Goal: Task Accomplishment & Management: Use online tool/utility

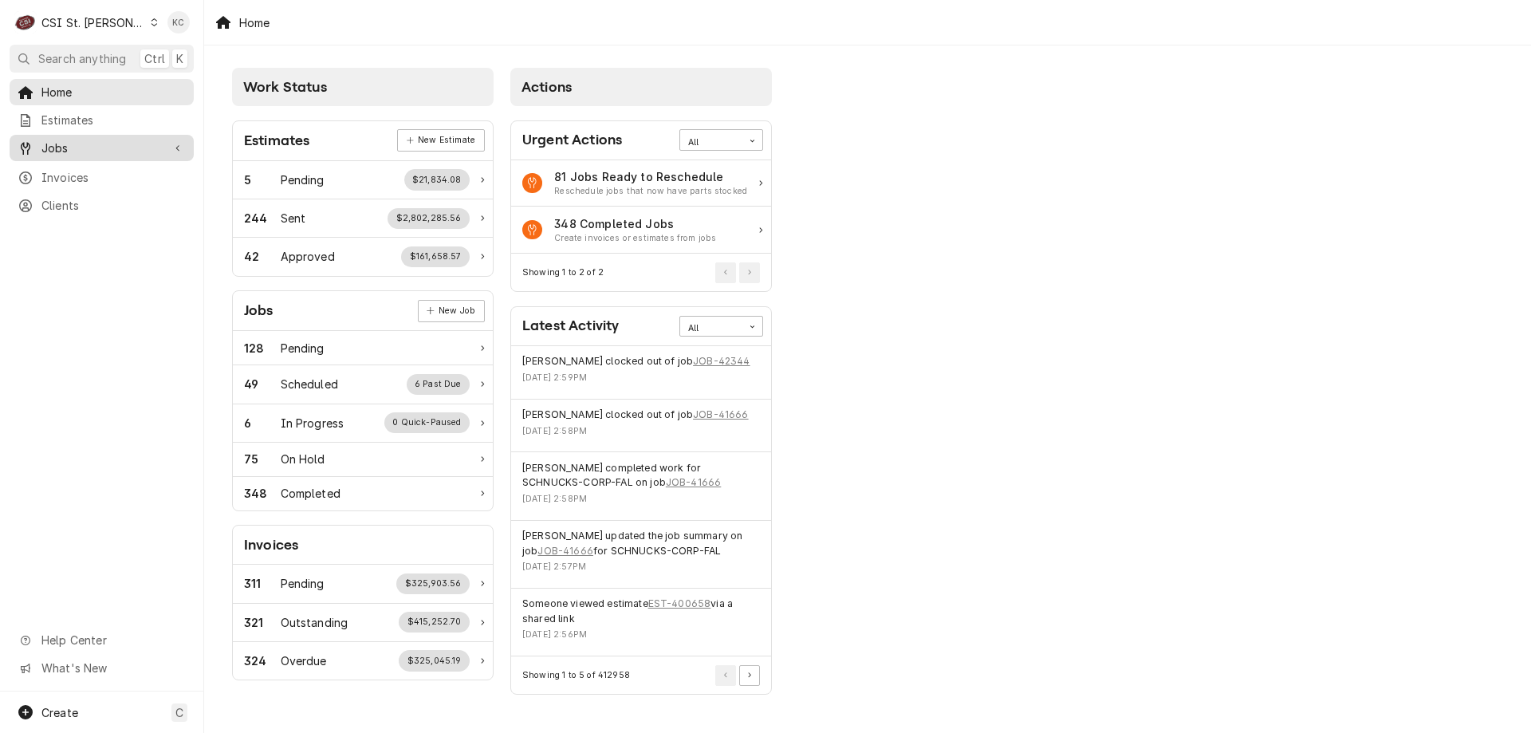
click at [63, 140] on span "Jobs" at bounding box center [101, 148] width 120 height 17
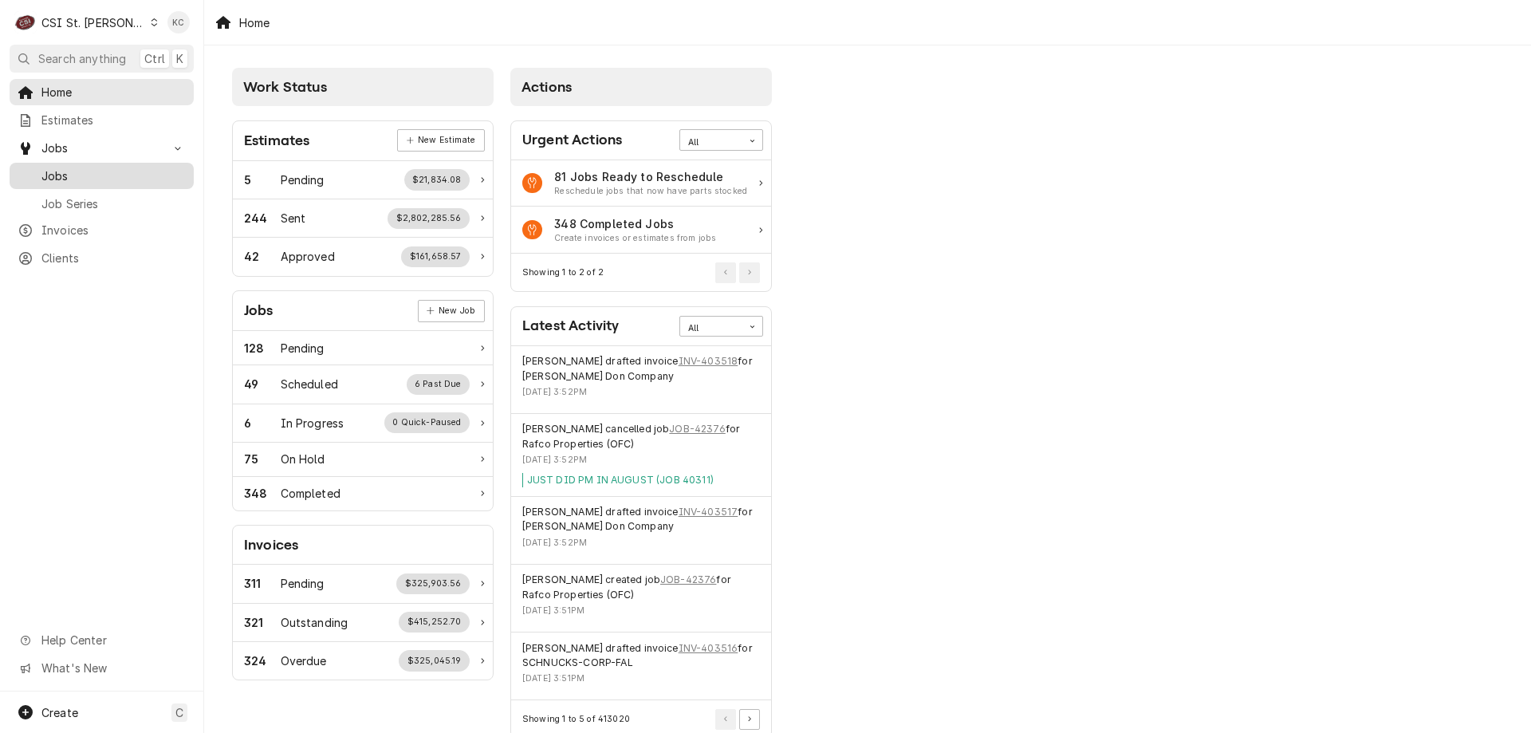
click at [89, 176] on span "Jobs" at bounding box center [113, 175] width 144 height 17
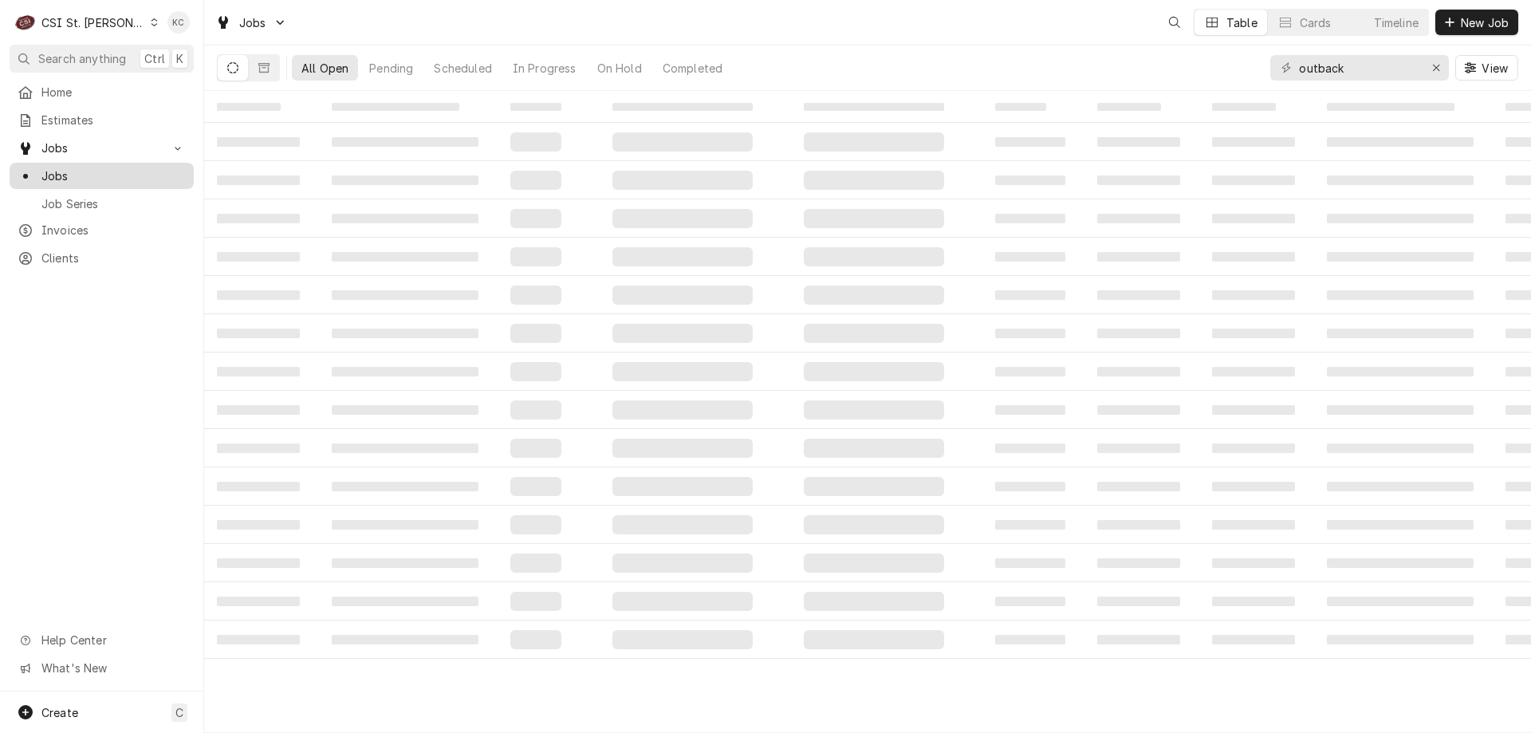
click at [89, 173] on div "Home Estimates Jobs Jobs Job Series Invoices Clients" at bounding box center [101, 175] width 203 height 192
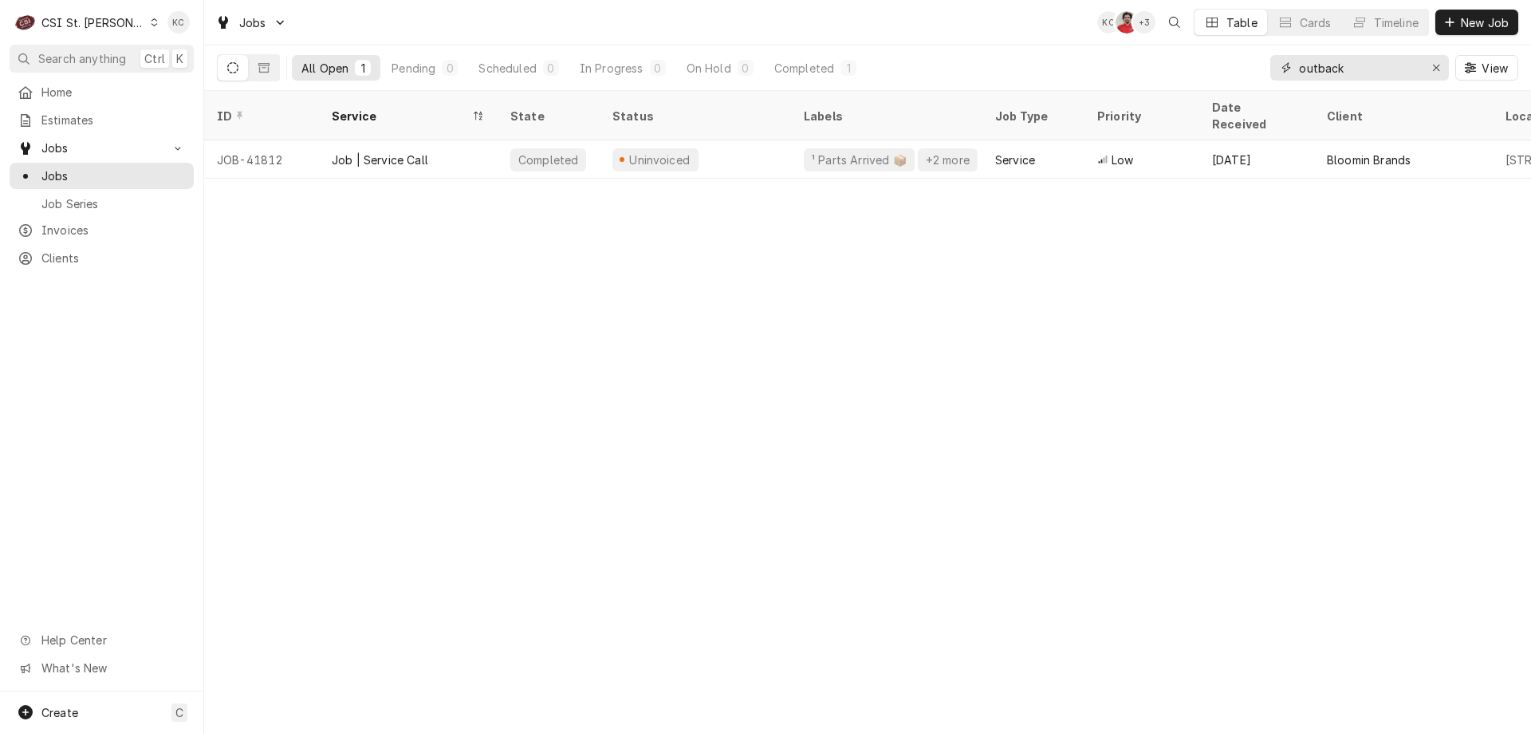
drag, startPoint x: 1366, startPoint y: 77, endPoint x: 1308, endPoint y: 82, distance: 58.5
click at [1308, 82] on div "outback View" at bounding box center [1394, 67] width 248 height 45
type input "o"
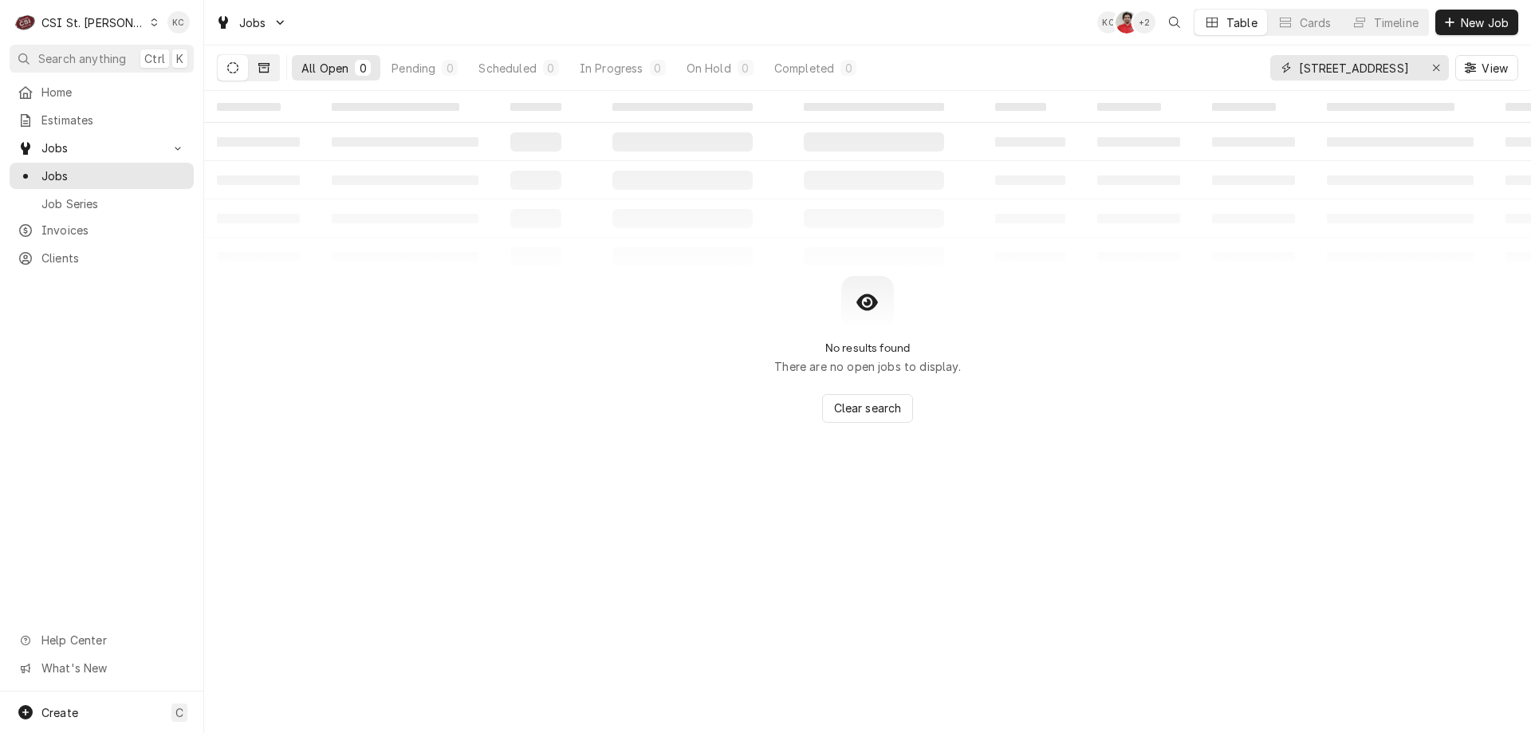
type input "5510 state street"
click at [269, 68] on icon "Dynamic Content Wrapper" at bounding box center [263, 68] width 11 height 10
click at [226, 67] on button "Dynamic Content Wrapper" at bounding box center [233, 68] width 30 height 26
click at [241, 73] on button "Dynamic Content Wrapper" at bounding box center [233, 68] width 30 height 26
click at [271, 68] on button "Dynamic Content Wrapper" at bounding box center [264, 68] width 30 height 26
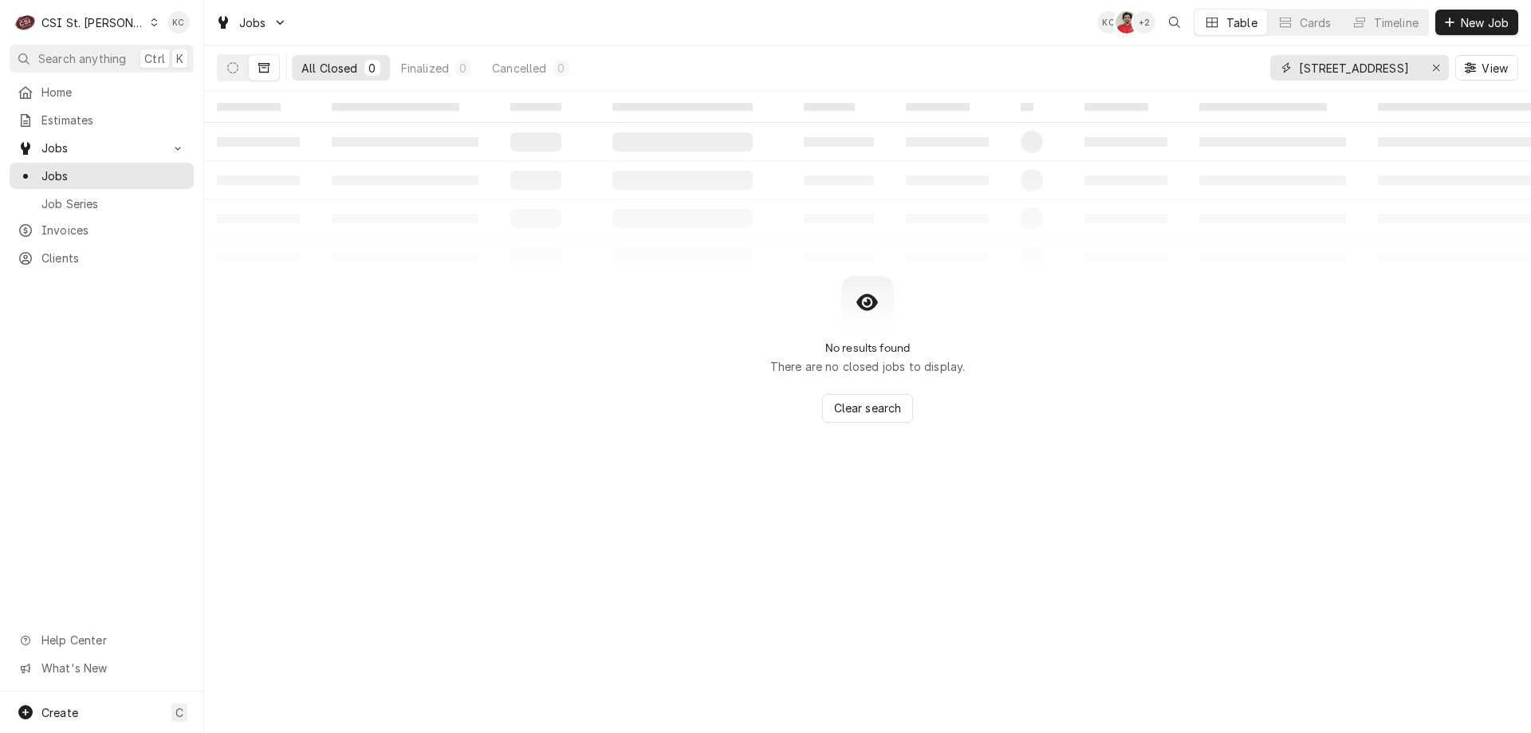
click at [1400, 66] on input "5510 state street" at bounding box center [1359, 68] width 120 height 26
click at [240, 73] on button "Dynamic Content Wrapper" at bounding box center [233, 68] width 30 height 26
drag, startPoint x: 1400, startPoint y: 69, endPoint x: 1296, endPoint y: 68, distance: 103.7
click at [1296, 68] on div "5510 state street" at bounding box center [1359, 68] width 179 height 26
type input "m"
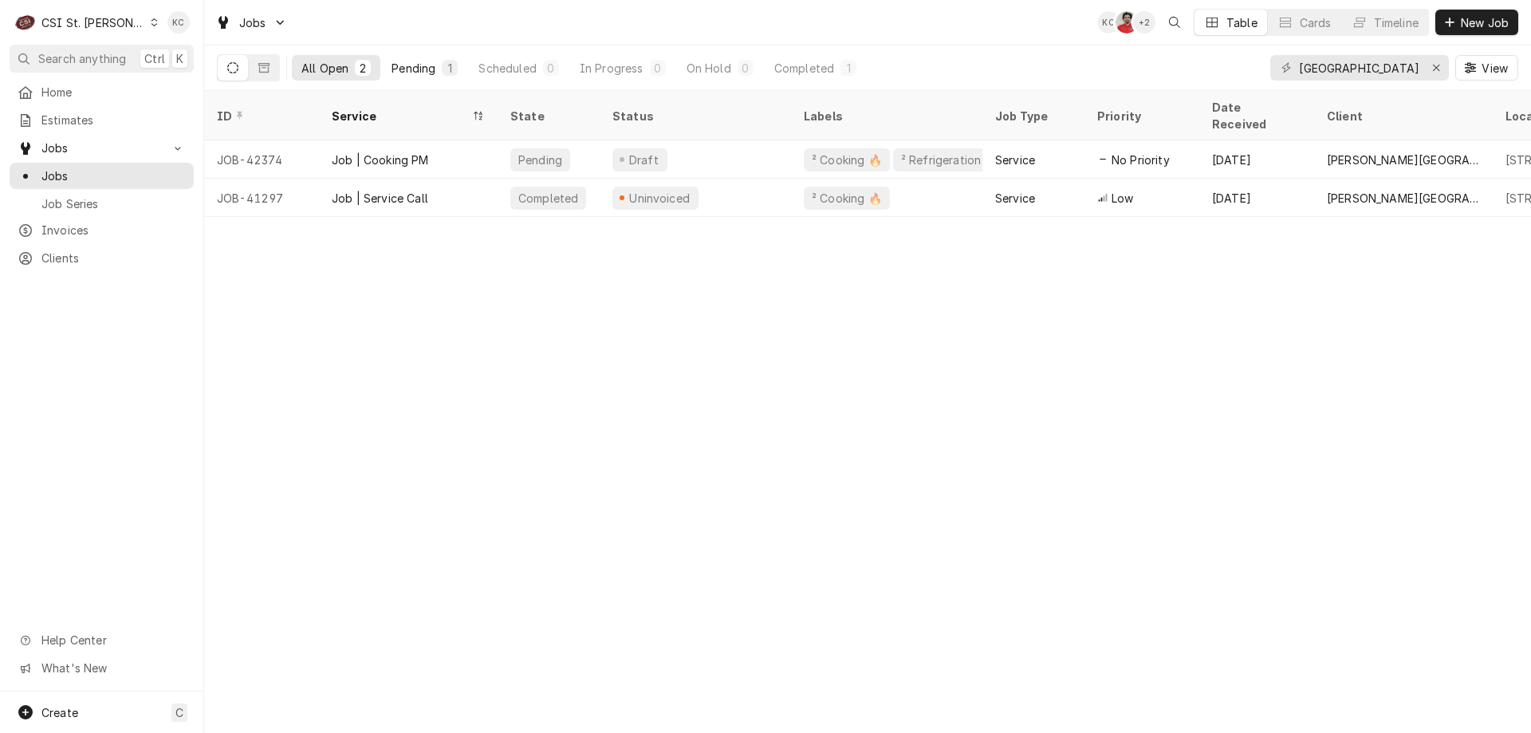
click at [422, 75] on div "Pending" at bounding box center [413, 68] width 44 height 17
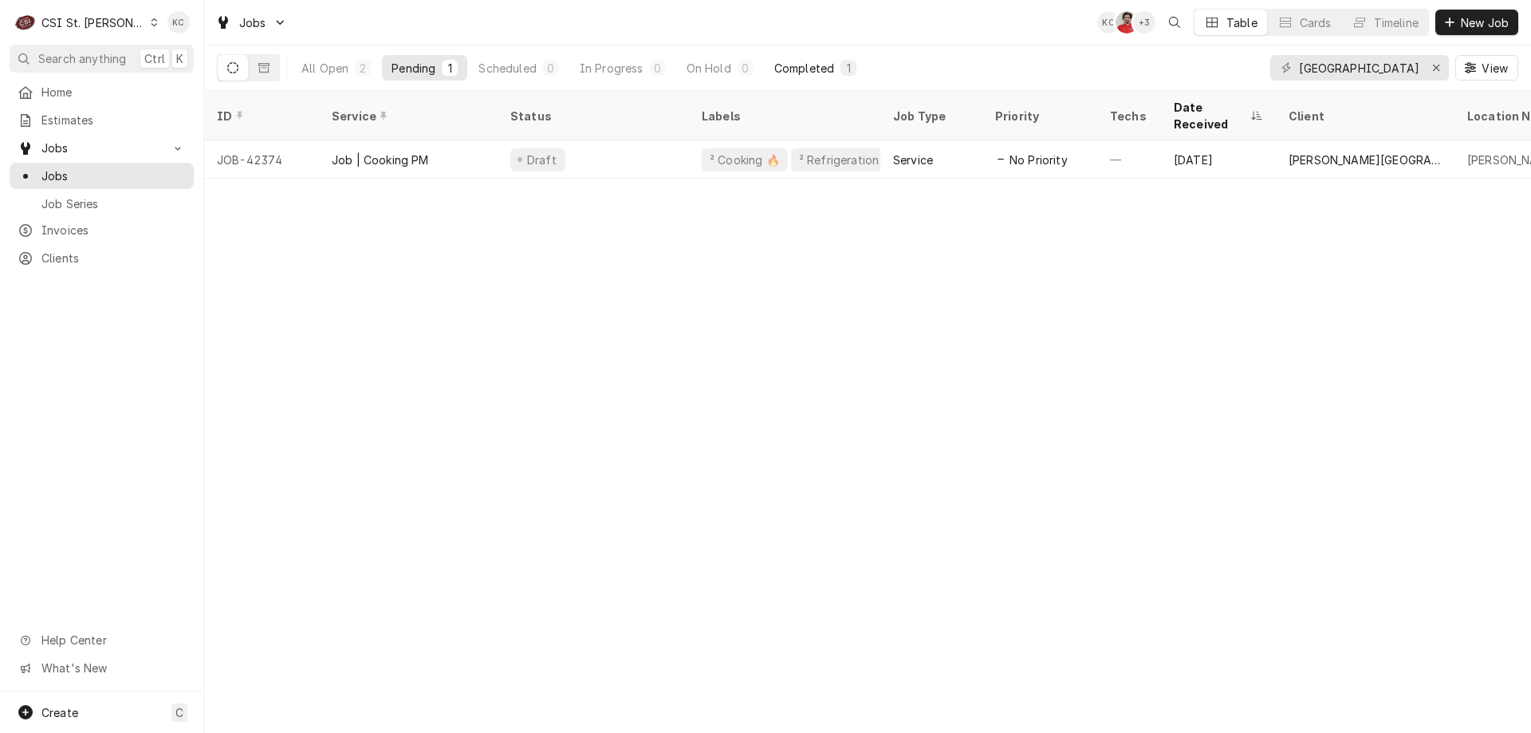
click at [820, 70] on div "Completed" at bounding box center [804, 68] width 60 height 17
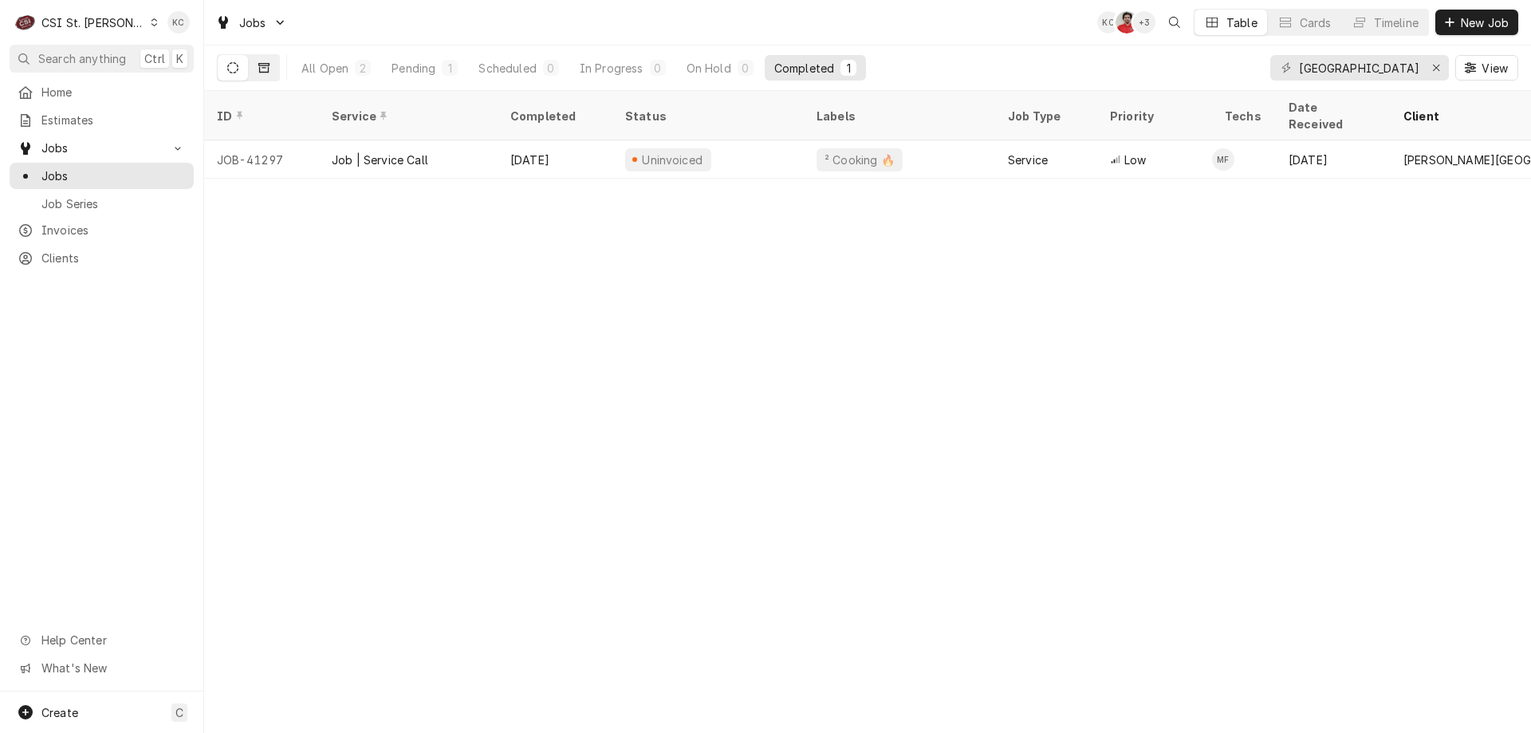
click at [270, 70] on button "Dynamic Content Wrapper" at bounding box center [264, 68] width 30 height 26
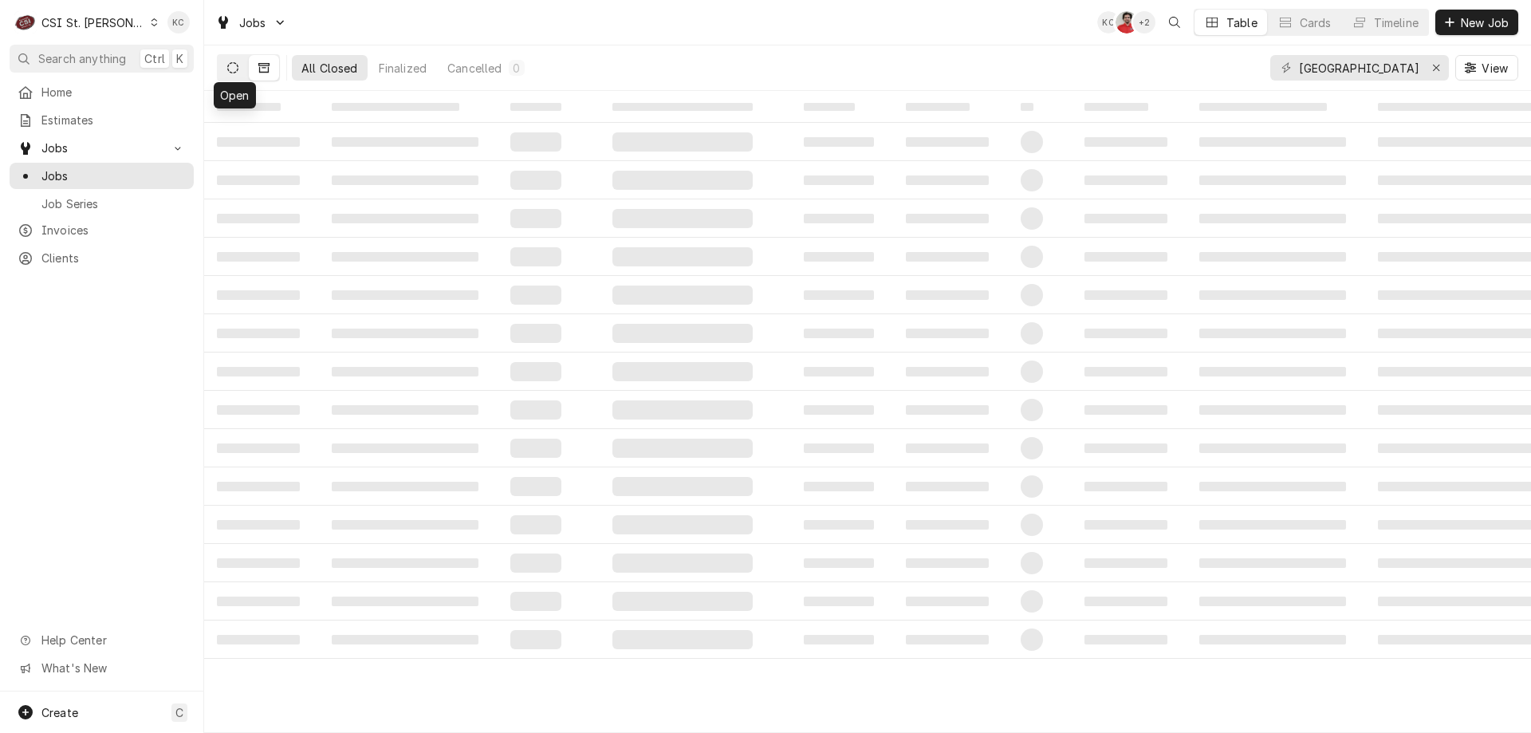
click at [241, 74] on button "Dynamic Content Wrapper" at bounding box center [233, 68] width 30 height 26
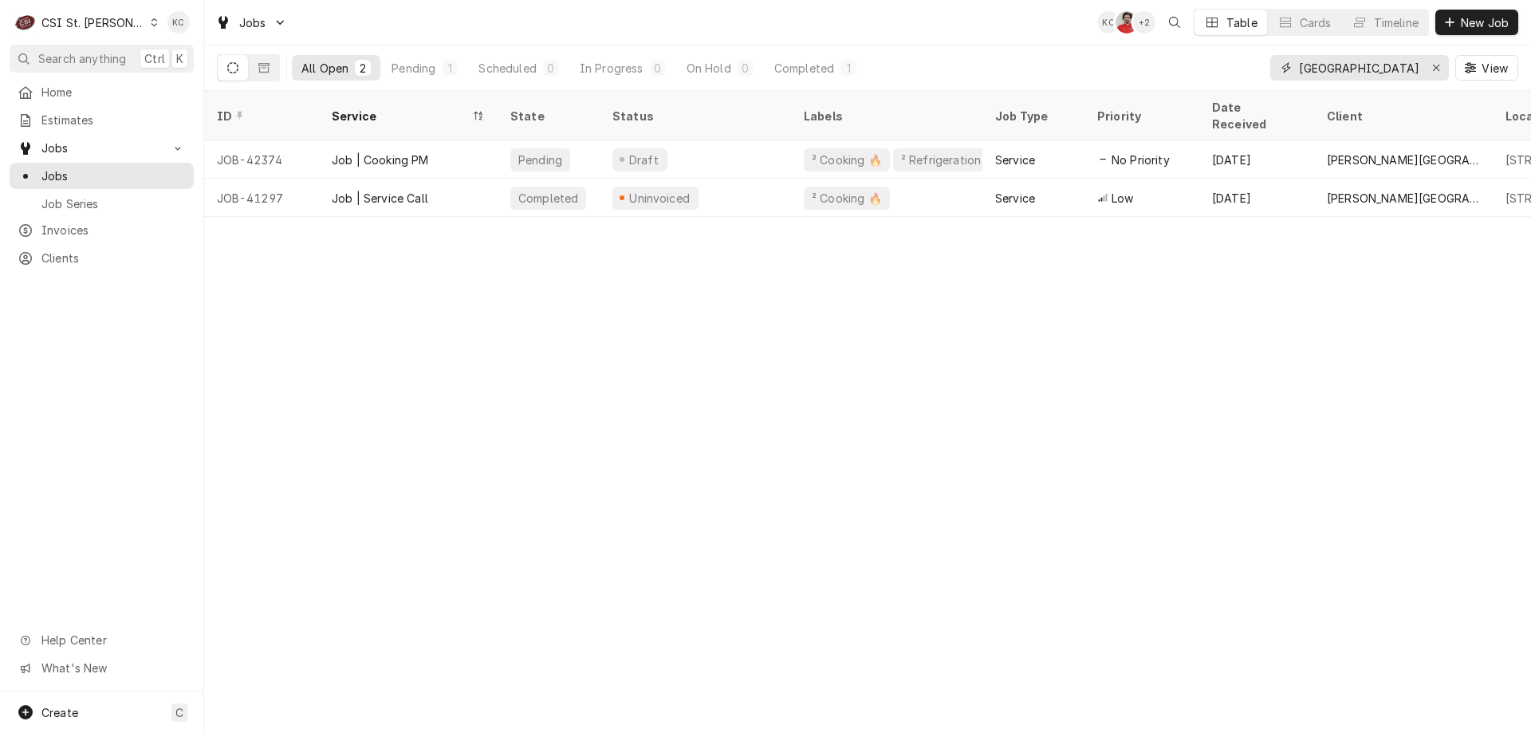
drag, startPoint x: 1384, startPoint y: 79, endPoint x: 1177, endPoint y: 79, distance: 207.3
click at [1177, 79] on div "All Open 2 Pending 1 Scheduled 0 In Progress 0 On Hold 0 Completed 1 east st lo…" at bounding box center [867, 67] width 1301 height 45
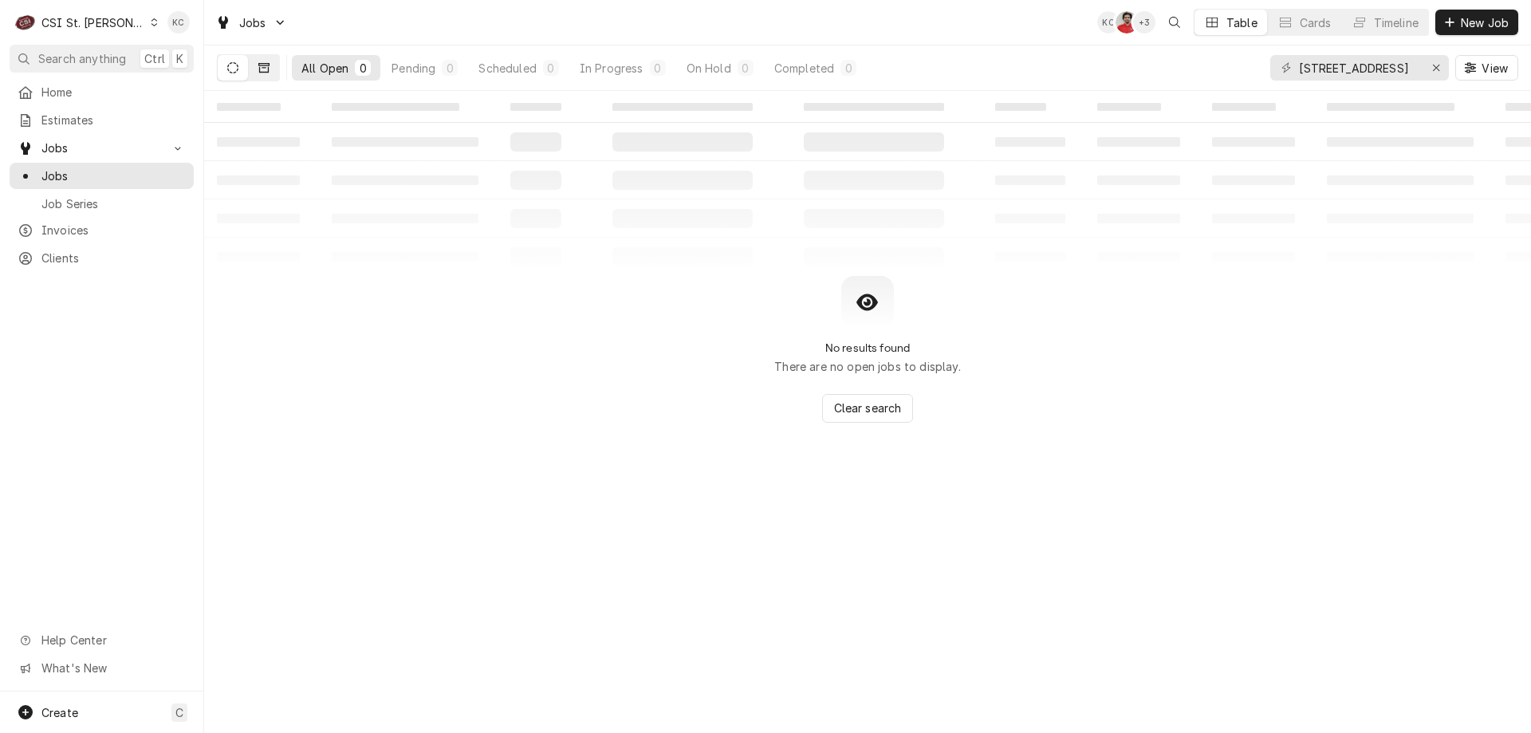
click at [262, 74] on button "Dynamic Content Wrapper" at bounding box center [264, 68] width 30 height 26
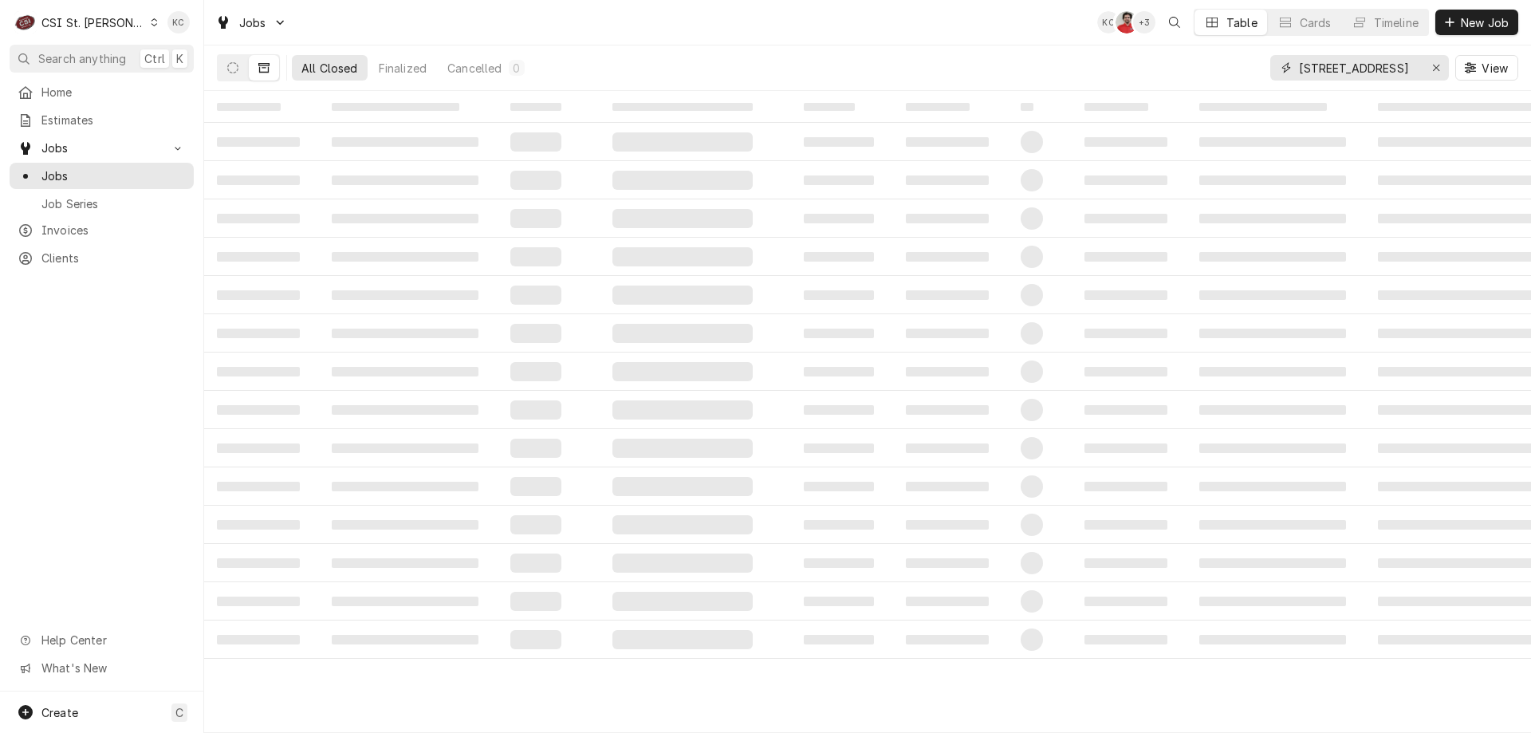
click at [1399, 65] on input "5510 st street" at bounding box center [1359, 68] width 120 height 26
type input "5510"
click at [228, 72] on icon "Dynamic Content Wrapper" at bounding box center [232, 67] width 11 height 11
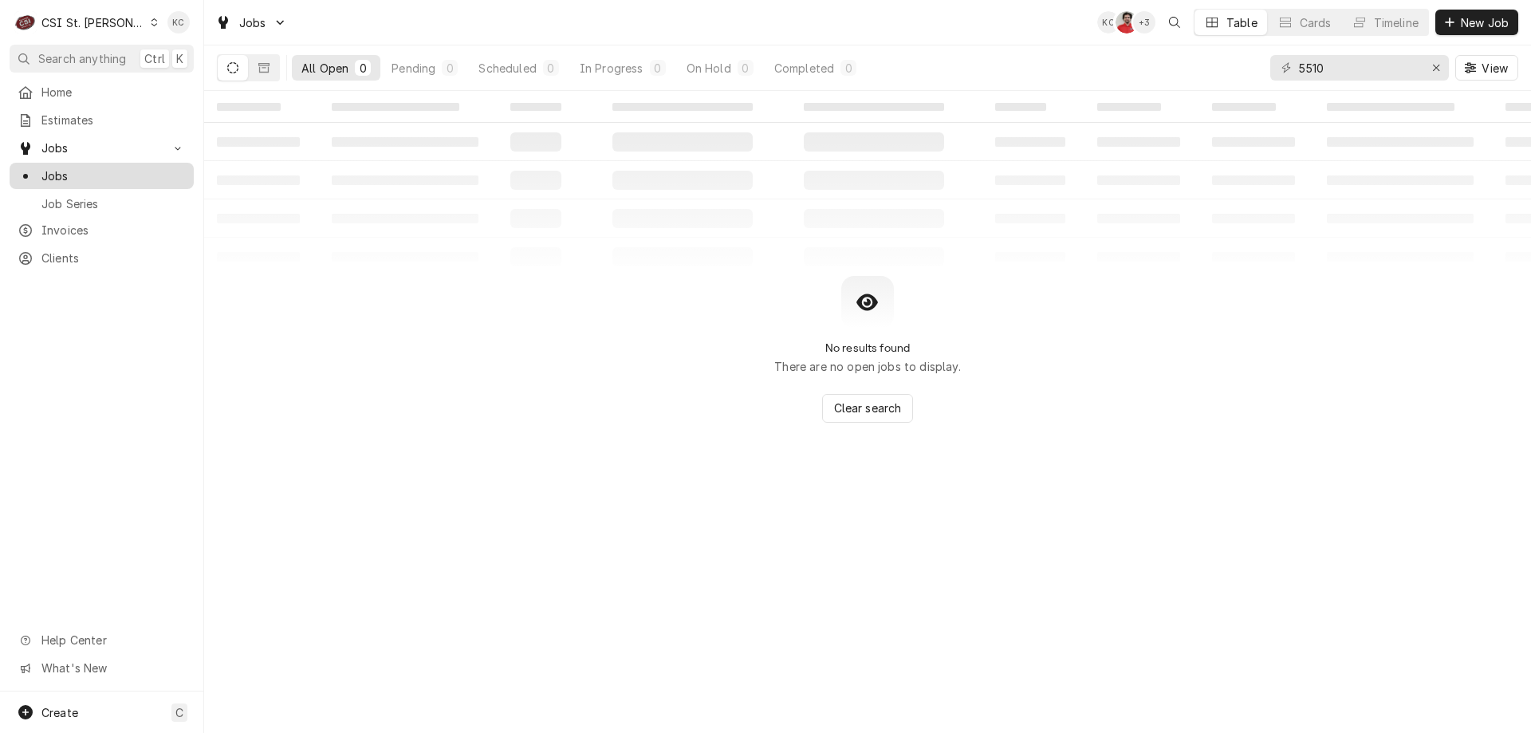
click at [56, 173] on span "Jobs" at bounding box center [113, 175] width 144 height 17
click at [1367, 73] on input "5510" at bounding box center [1359, 68] width 120 height 26
drag, startPoint x: 1367, startPoint y: 73, endPoint x: 1221, endPoint y: 76, distance: 145.9
click at [1221, 76] on div "All Open 0 Pending 0 Scheduled 0 In Progress 0 On Hold 0 Completed 0 5510 View" at bounding box center [867, 67] width 1301 height 45
drag, startPoint x: 1371, startPoint y: 69, endPoint x: 1282, endPoint y: 74, distance: 89.5
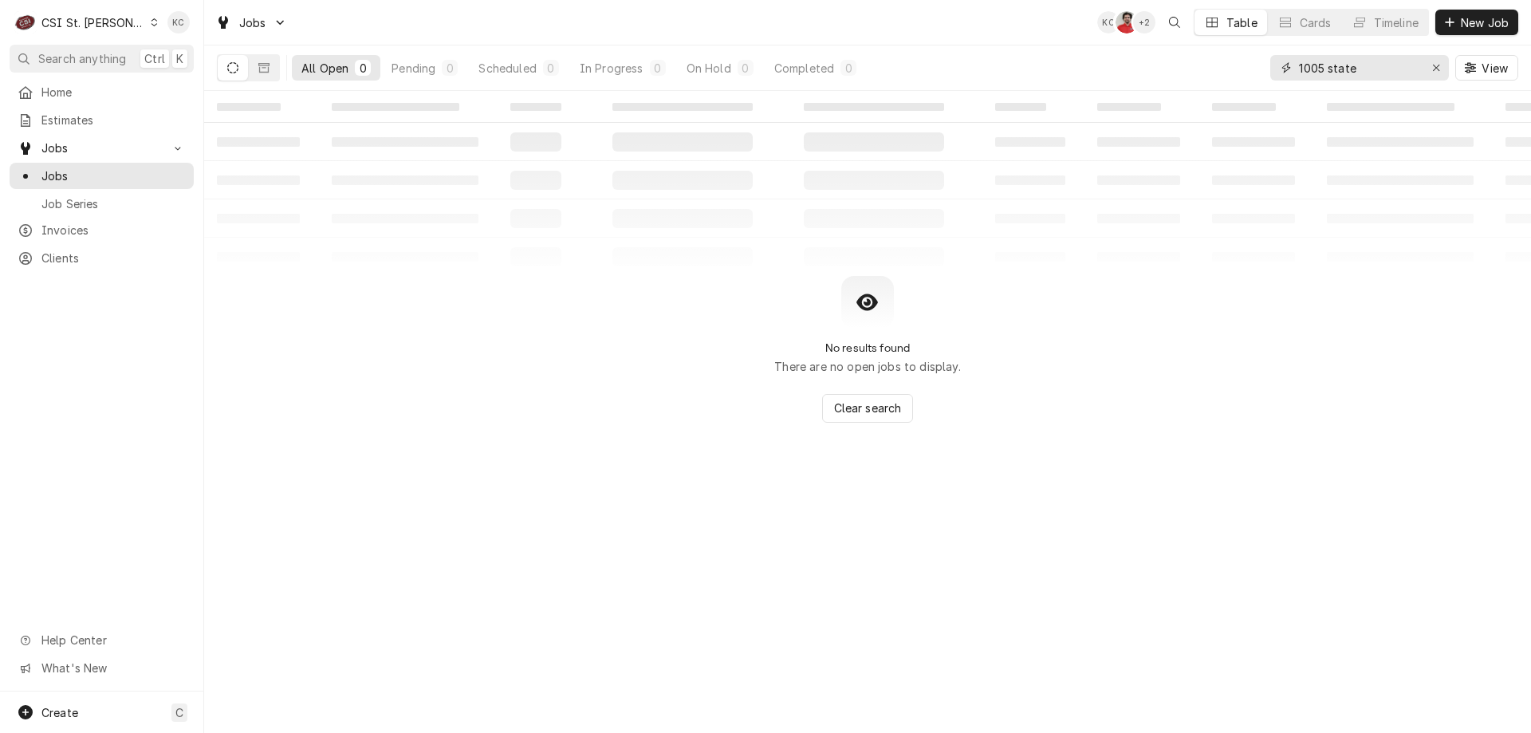
click at [1282, 74] on div "1005 state" at bounding box center [1359, 68] width 179 height 26
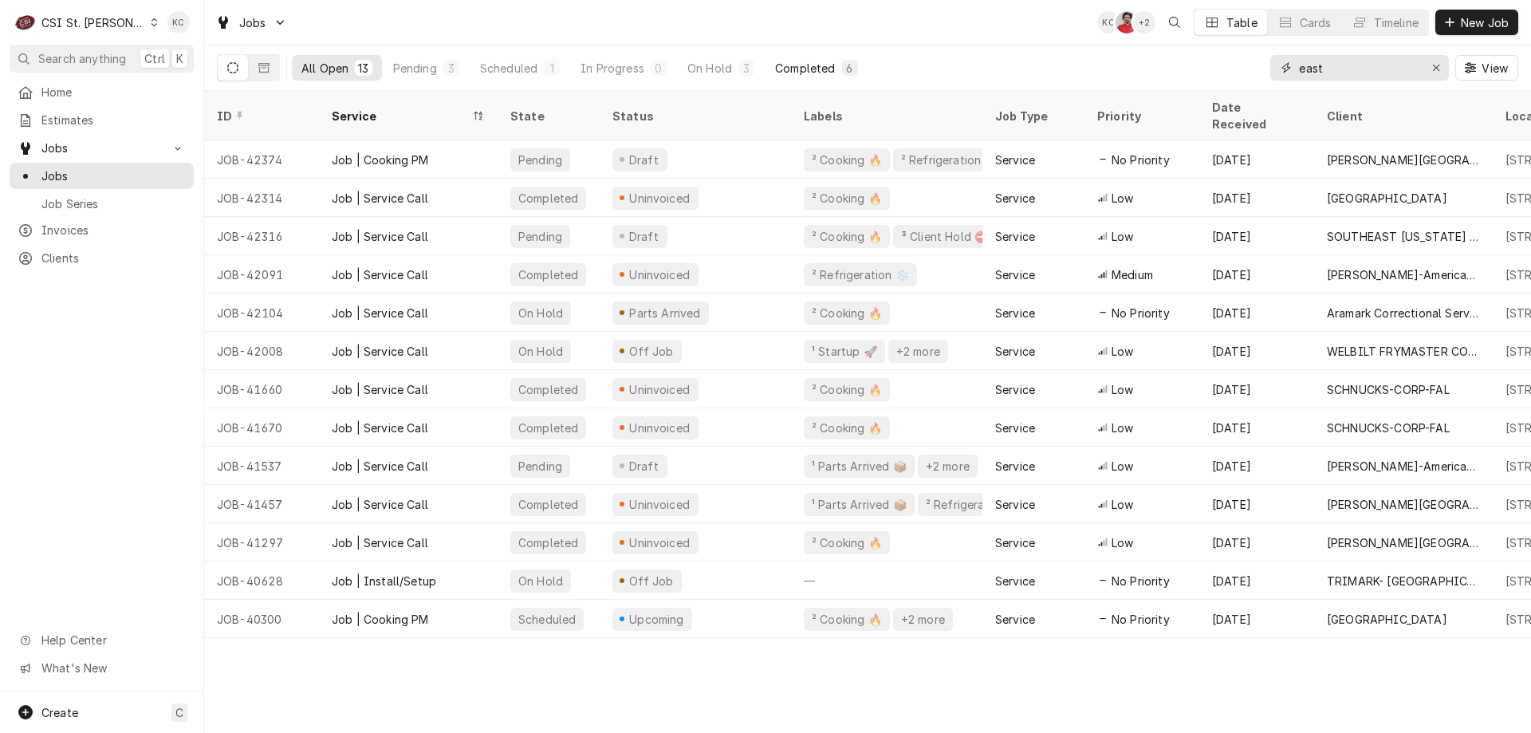
type input "east"
click at [769, 65] on button "Completed 6" at bounding box center [815, 68] width 101 height 26
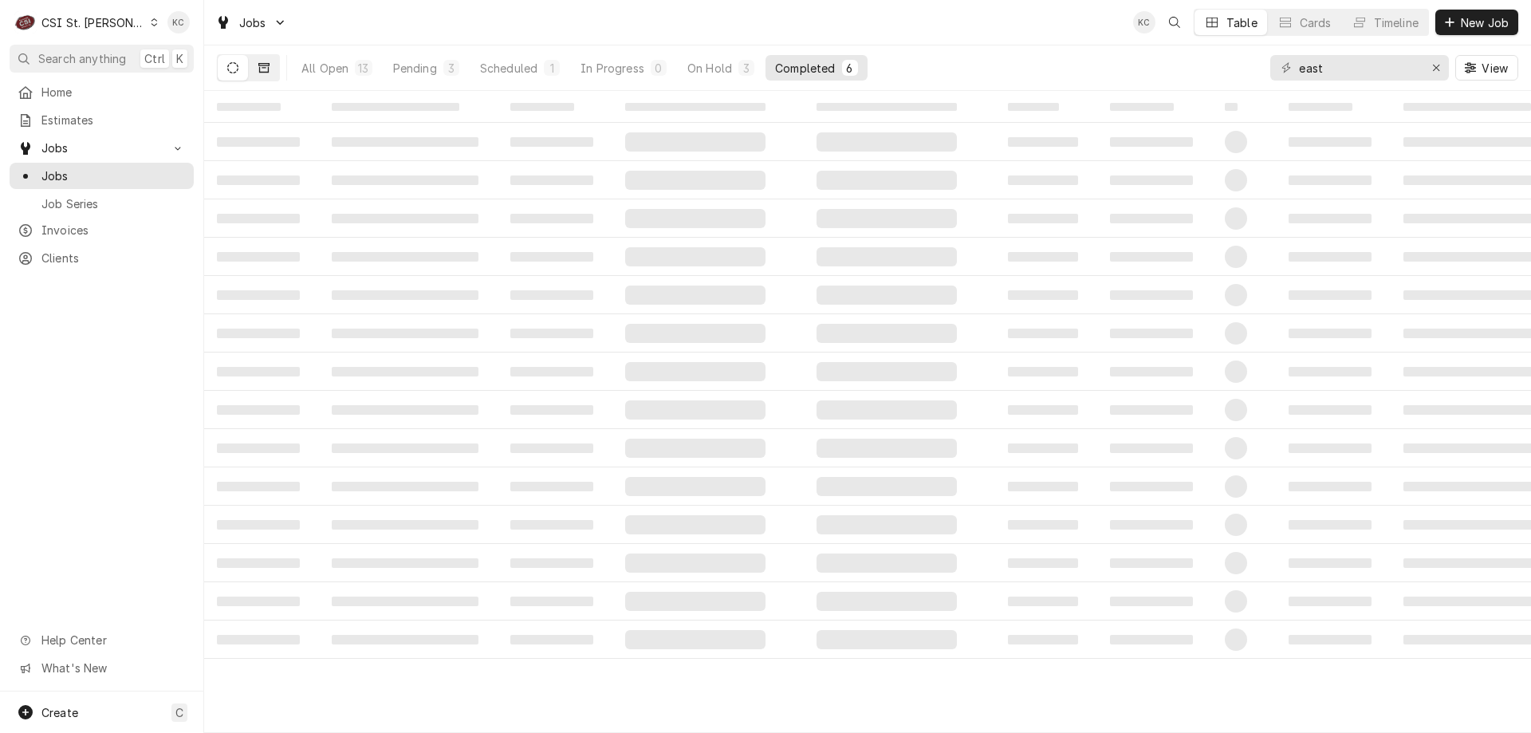
click at [265, 69] on icon "Dynamic Content Wrapper" at bounding box center [263, 67] width 11 height 11
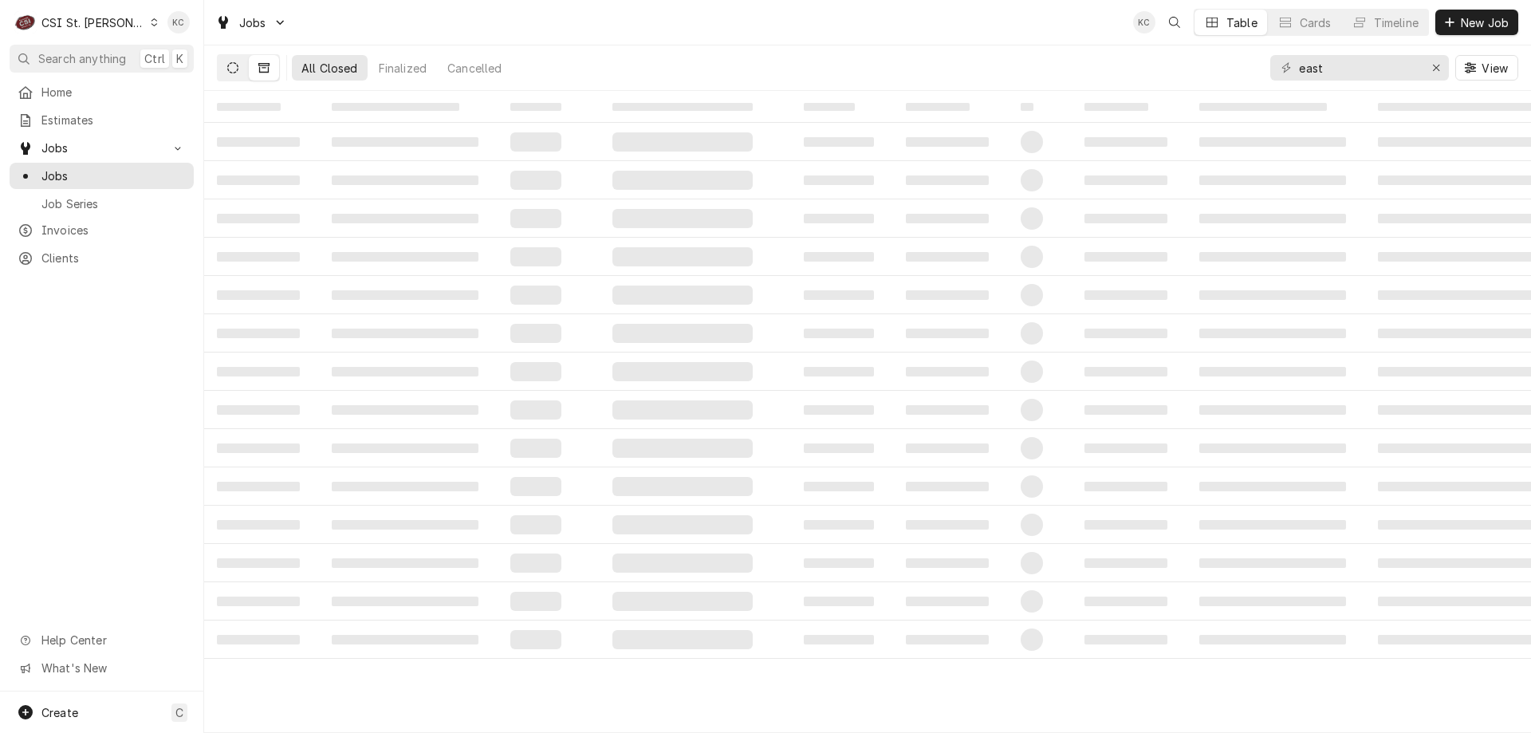
click at [235, 67] on icon "Dynamic Content Wrapper" at bounding box center [232, 67] width 11 height 11
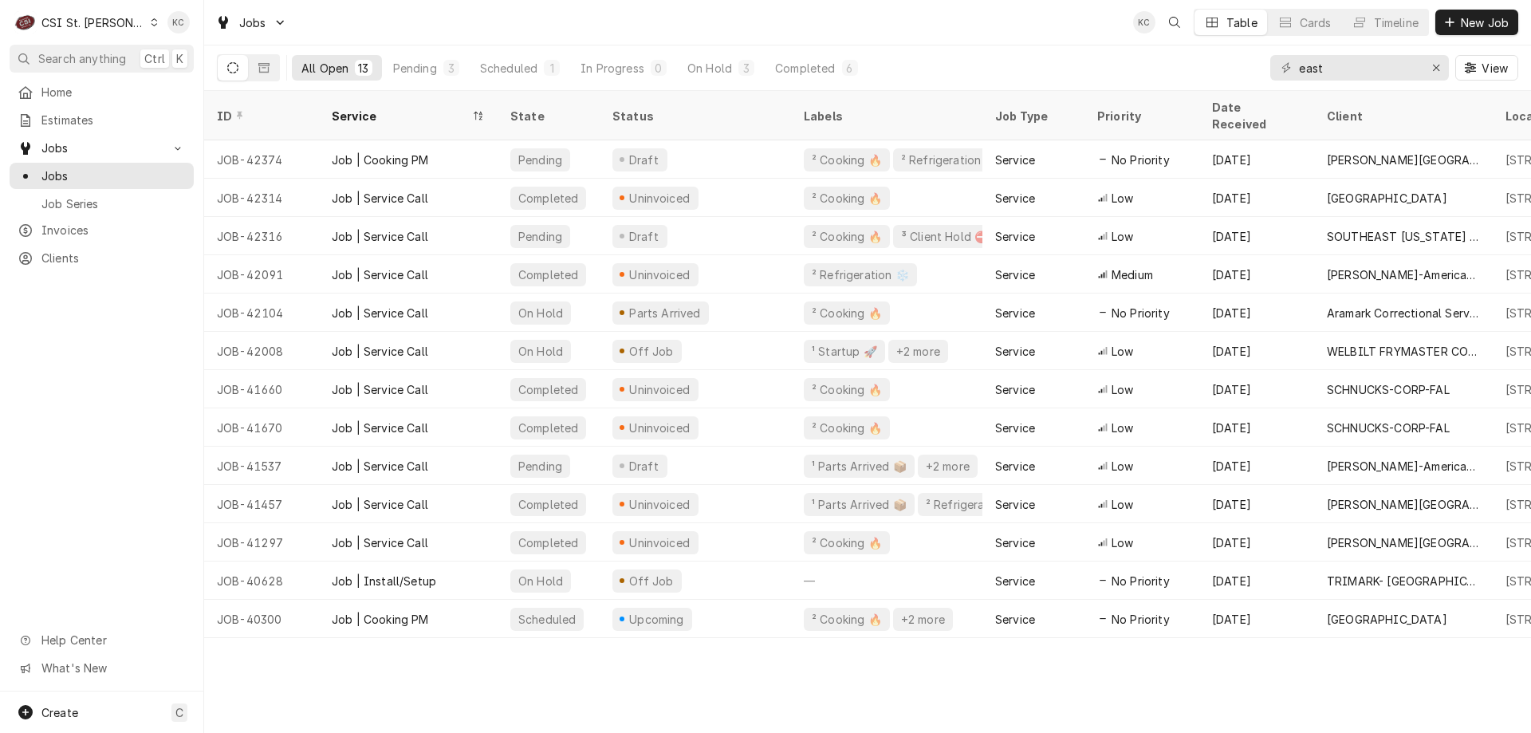
click at [59, 347] on div "Home Estimates Jobs Jobs Job Series Invoices Clients Help Center What's New" at bounding box center [101, 385] width 203 height 612
click at [381, 33] on div "Jobs KC Table Cards Timeline New Job" at bounding box center [867, 22] width 1327 height 45
click at [376, 20] on div "Jobs KC NF + 2 Table Cards Timeline New Job" at bounding box center [867, 22] width 1327 height 45
click at [331, 673] on div "ID Service State Status Labels Job Type Priority Date Received Client Location …" at bounding box center [867, 412] width 1327 height 642
click at [620, 31] on div "Jobs KC NF + 3 Table Cards Timeline New Job" at bounding box center [867, 22] width 1327 height 45
